Goal: Navigation & Orientation: Understand site structure

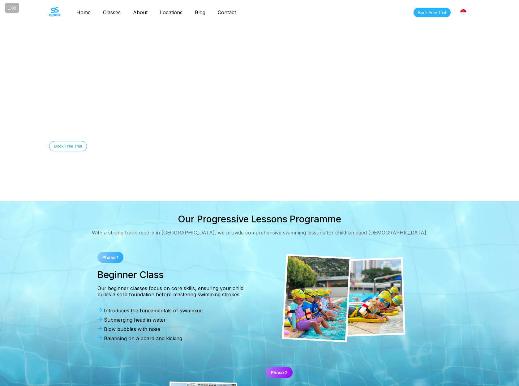
click at [82, 9] on link "Home" at bounding box center [83, 12] width 27 height 6
click at [115, 12] on link "Classes" at bounding box center [112, 12] width 30 height 6
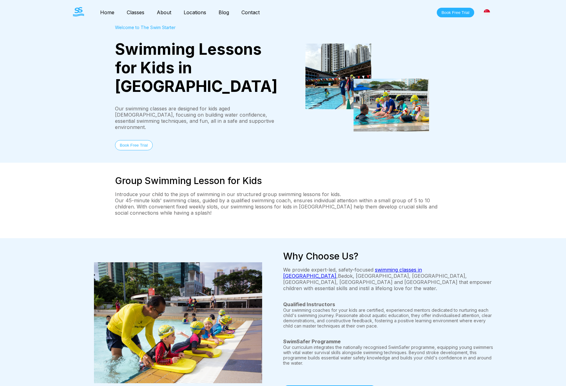
click at [243, 11] on link "Contact" at bounding box center [250, 12] width 31 height 6
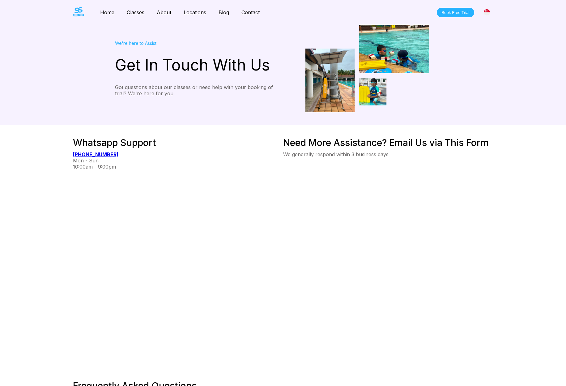
click at [223, 11] on link "Blog" at bounding box center [223, 12] width 23 height 6
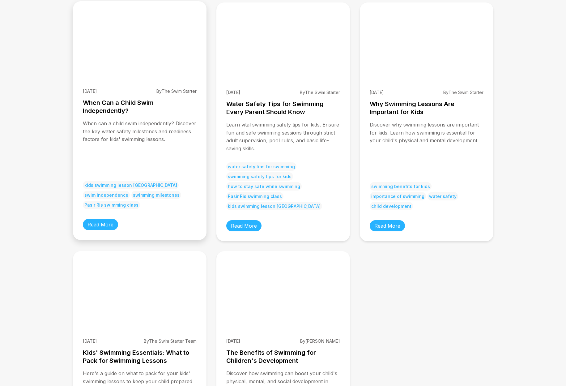
scroll to position [111, 0]
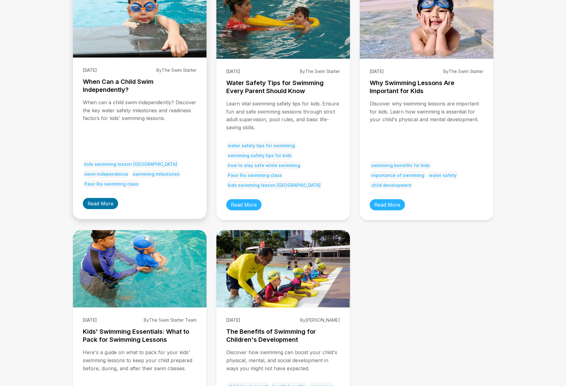
click at [100, 202] on link "Read More" at bounding box center [100, 203] width 35 height 11
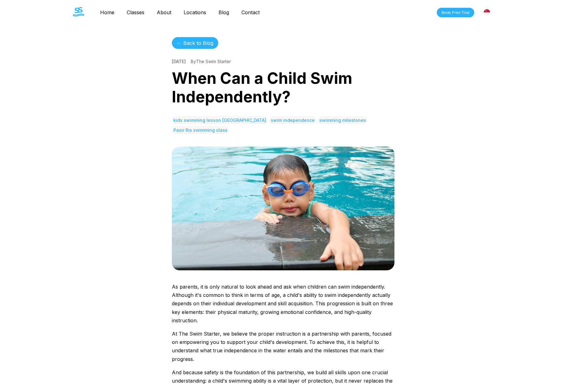
click at [199, 42] on link "← Back to Blog" at bounding box center [195, 43] width 46 height 12
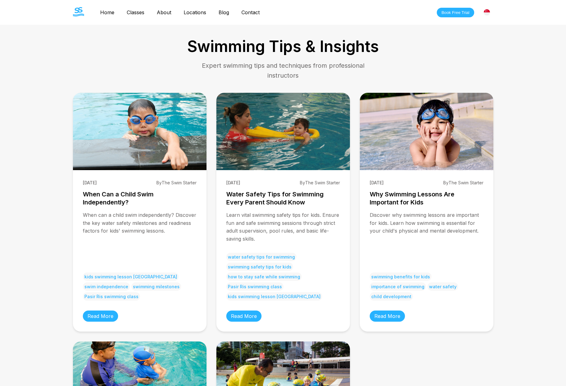
click at [107, 12] on link "Home" at bounding box center [107, 12] width 27 height 6
